Goal: Transaction & Acquisition: Book appointment/travel/reservation

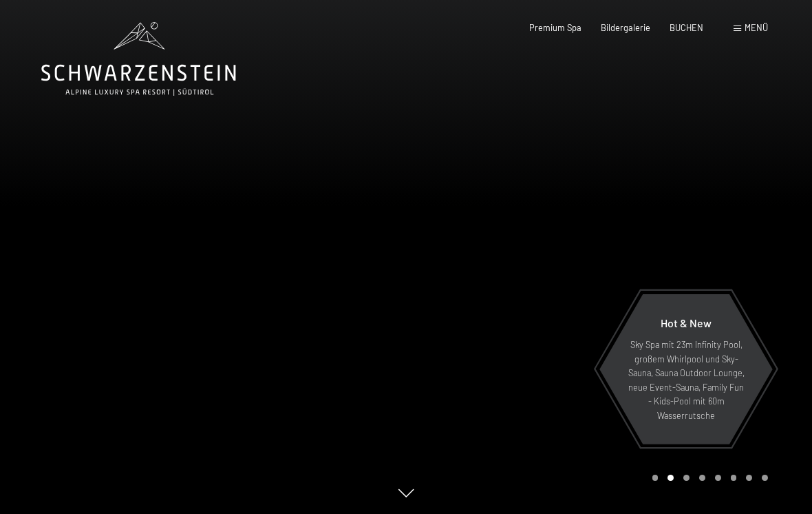
click at [677, 23] on span "BUCHEN" at bounding box center [687, 27] width 34 height 11
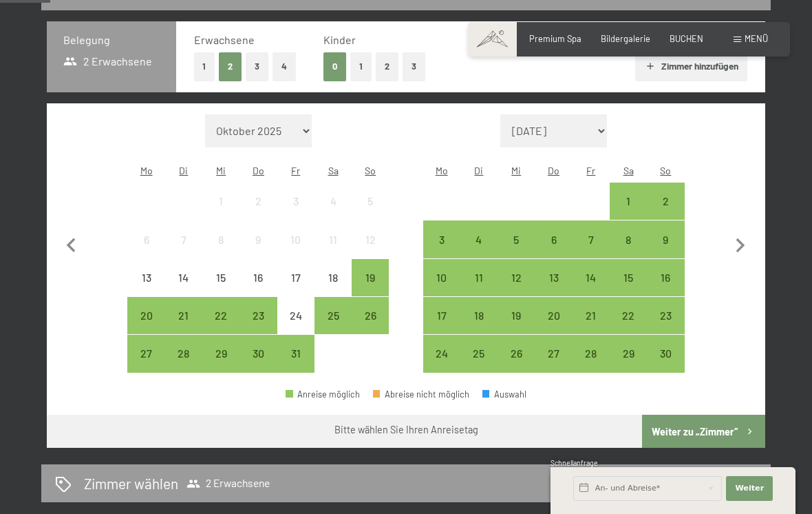
scroll to position [303, 0]
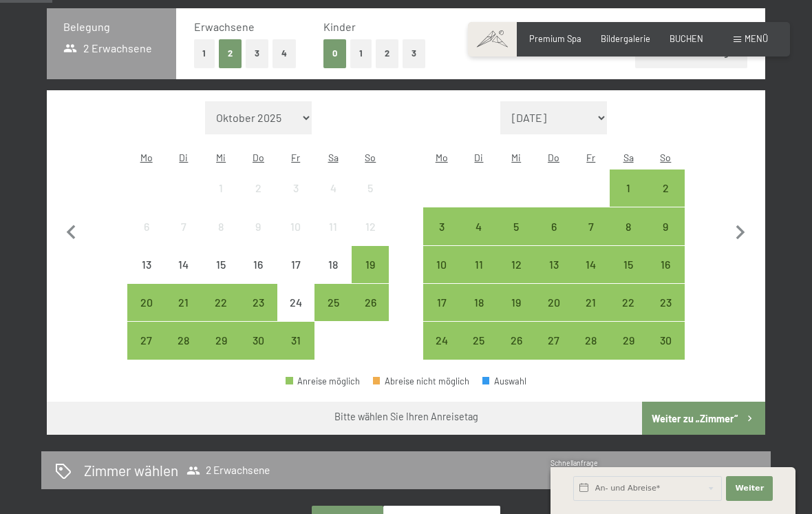
click at [260, 101] on select "Oktober 2025 November 2025 Dezember 2025 Januar 2026 Februar 2026 März 2026 Apr…" at bounding box center [258, 117] width 107 height 33
select select "2026-06-01"
select select "2026-07-01"
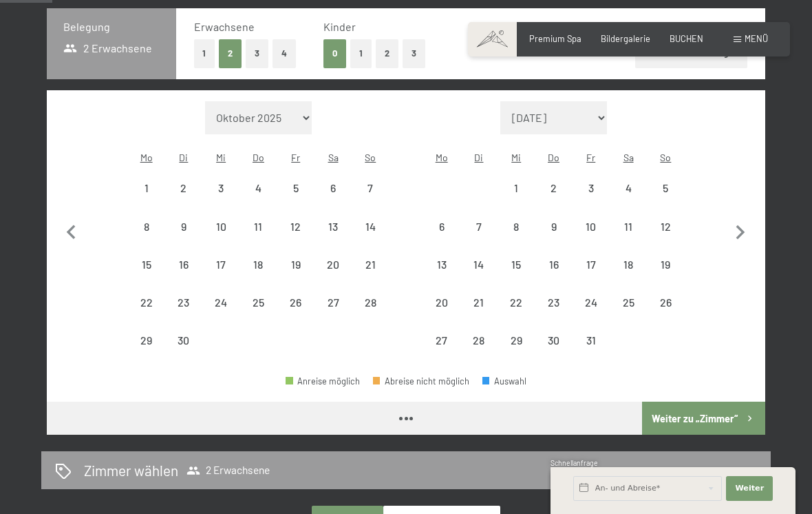
select select "2026-06-01"
select select "2026-07-01"
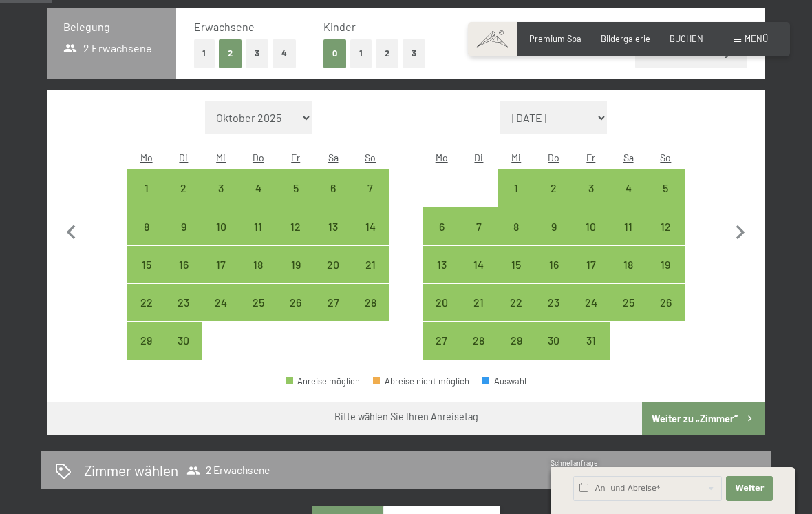
click at [374, 182] on div "7" at bounding box center [370, 199] width 34 height 34
select select "2026-06-01"
select select "2026-07-01"
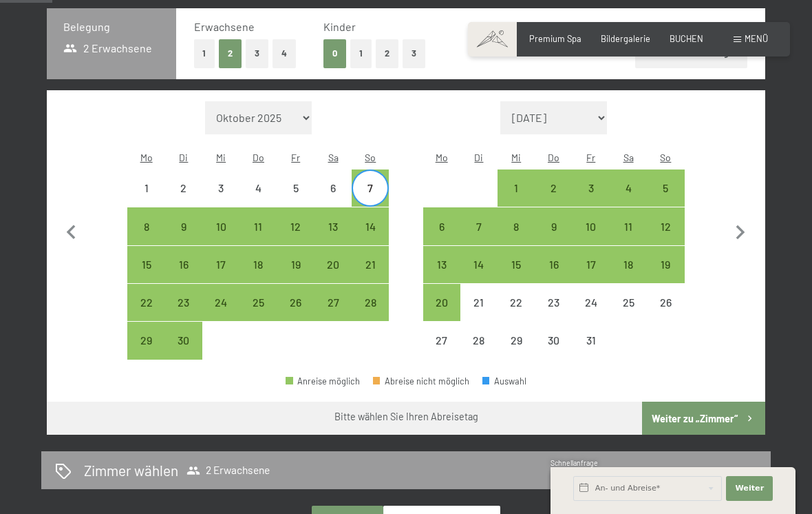
click at [363, 221] on div "14" at bounding box center [370, 238] width 34 height 34
select select "2026-06-01"
select select "2026-07-01"
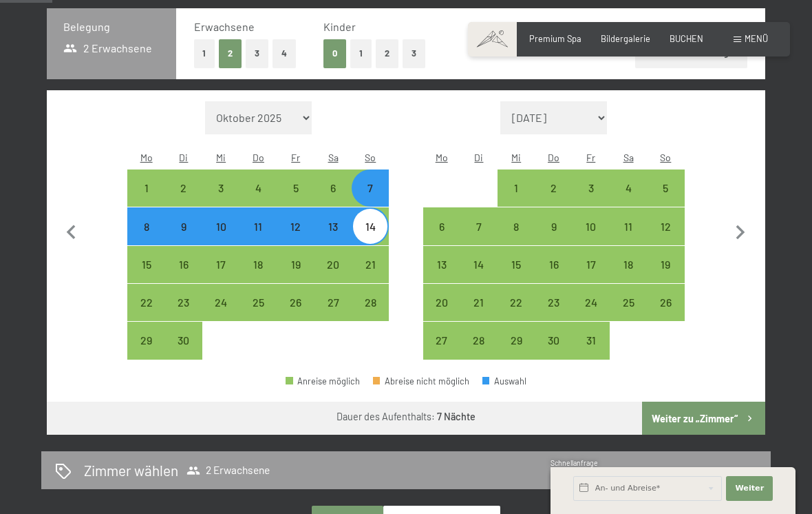
click at [675, 405] on button "Weiter zu „Zimmer“" at bounding box center [703, 417] width 123 height 33
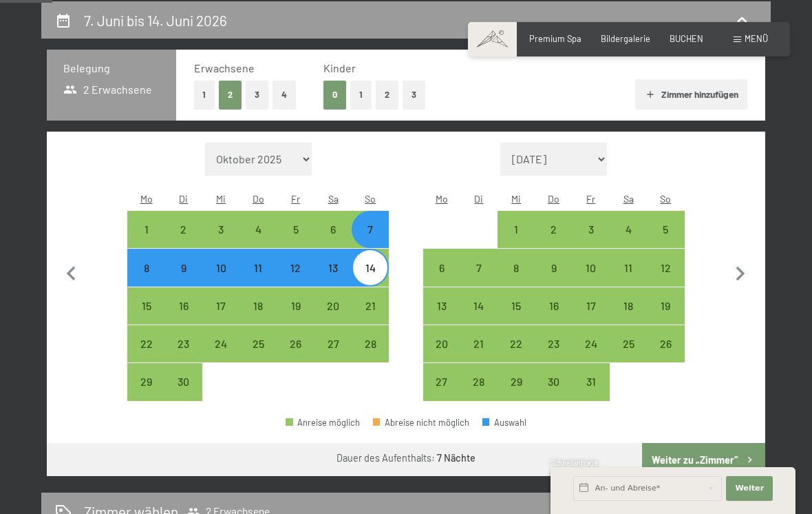
select select "2026-06-01"
select select "2026-07-01"
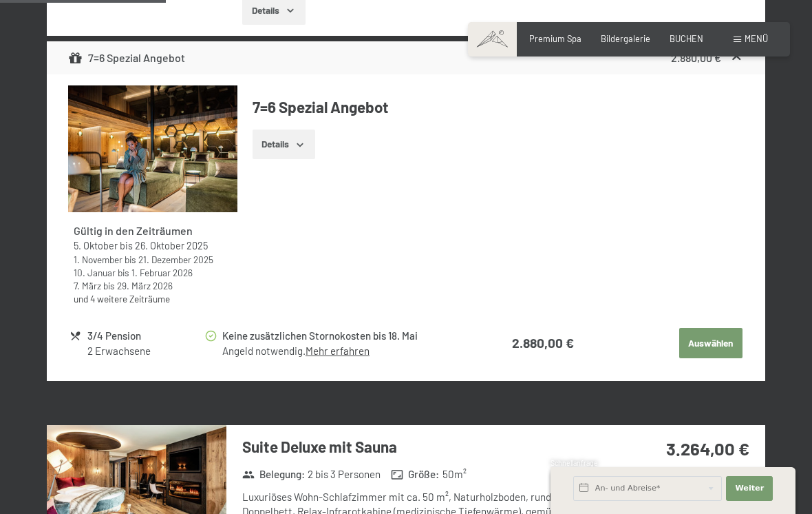
scroll to position [1193, 0]
